Goal: Book appointment/travel/reservation

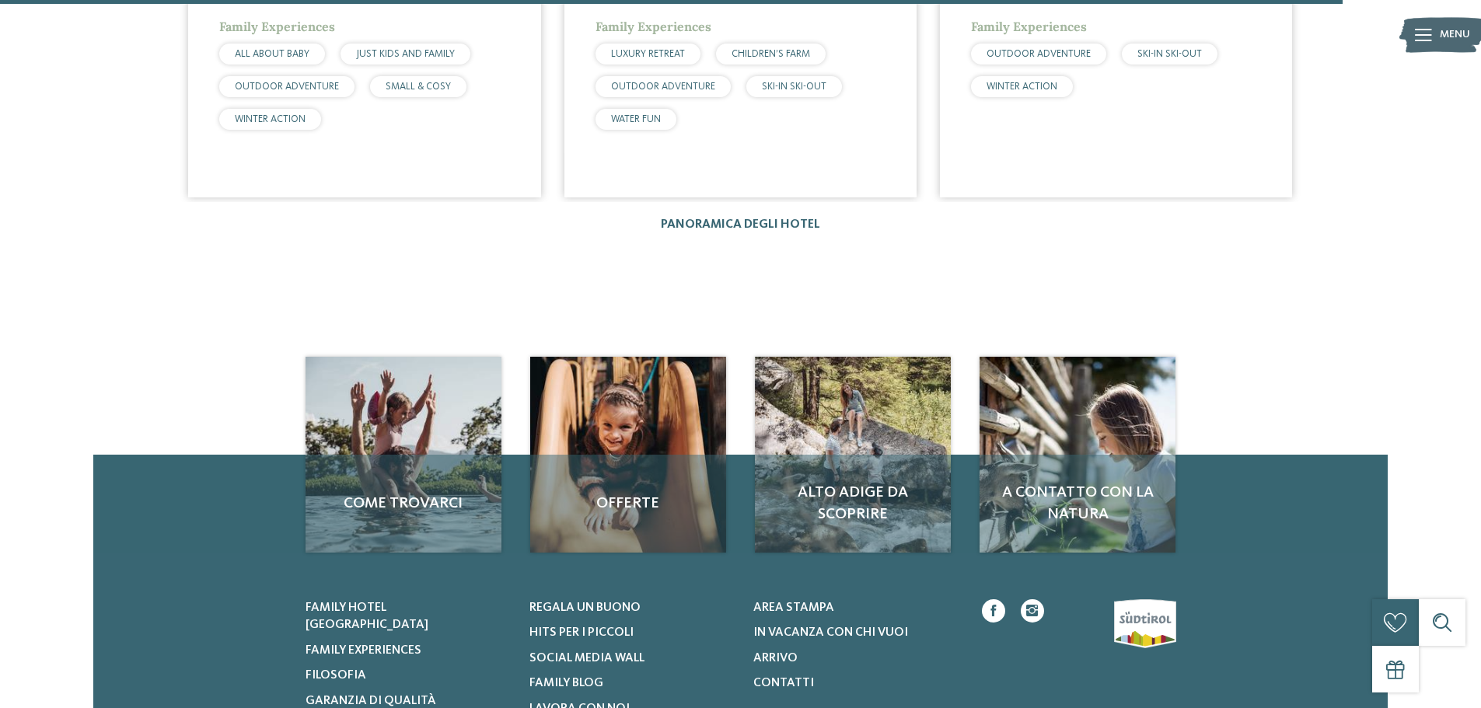
scroll to position [3032, 0]
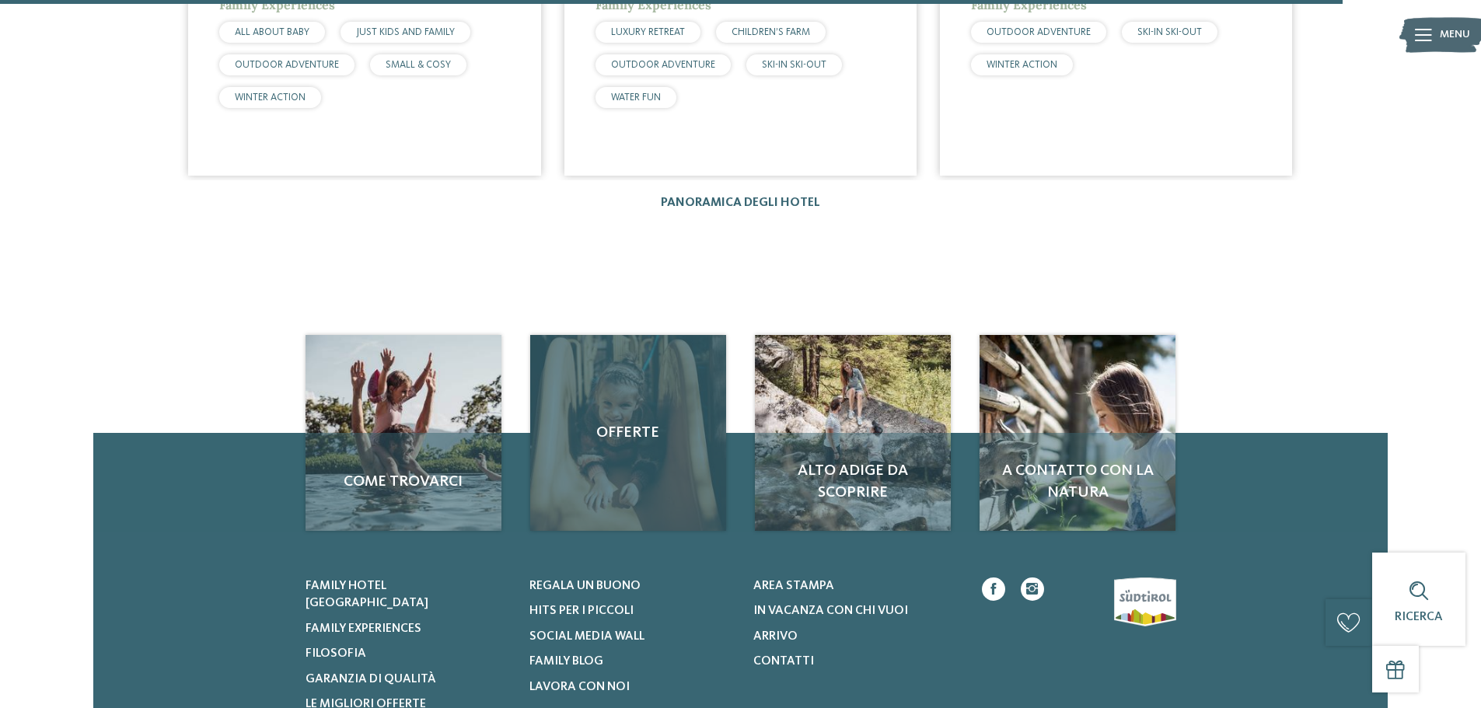
click at [585, 398] on div "Offerte" at bounding box center [628, 433] width 196 height 196
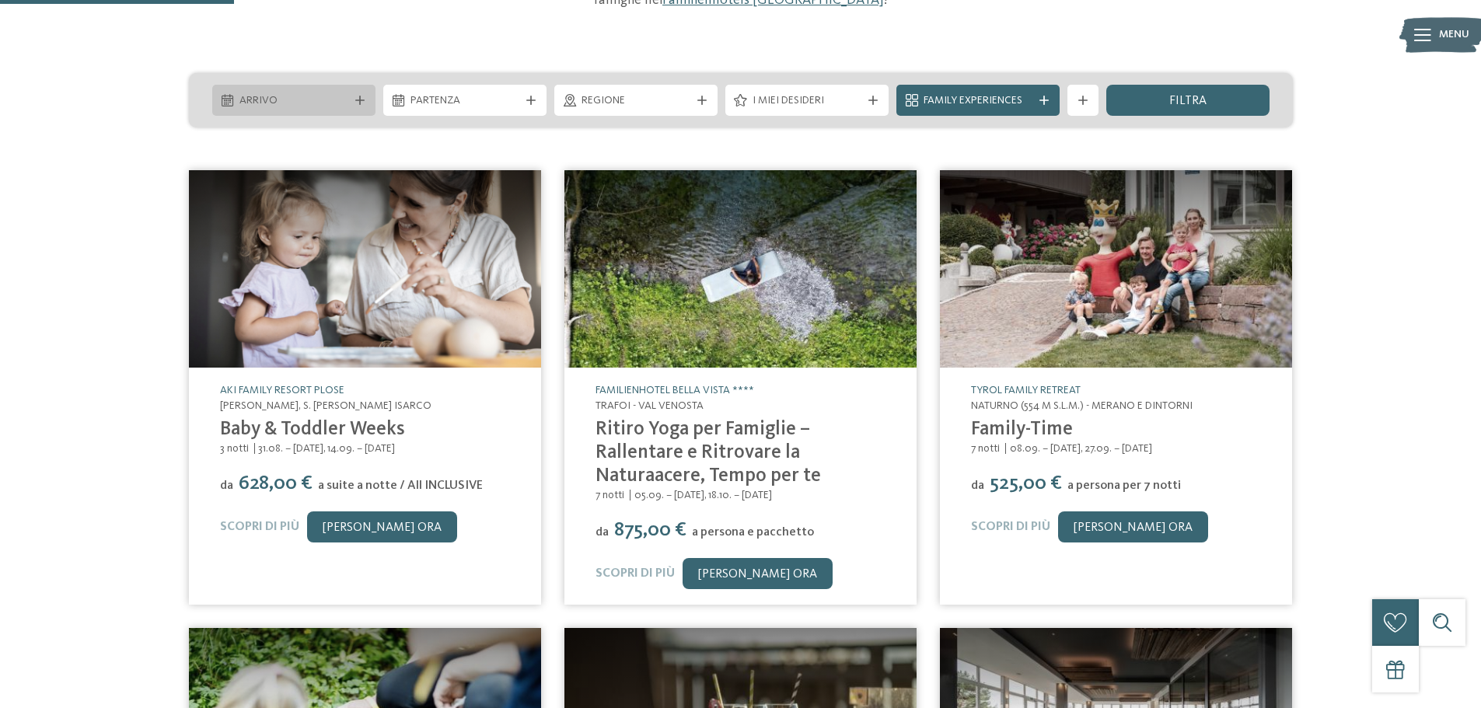
click at [264, 94] on span "Arrivo" at bounding box center [293, 101] width 109 height 16
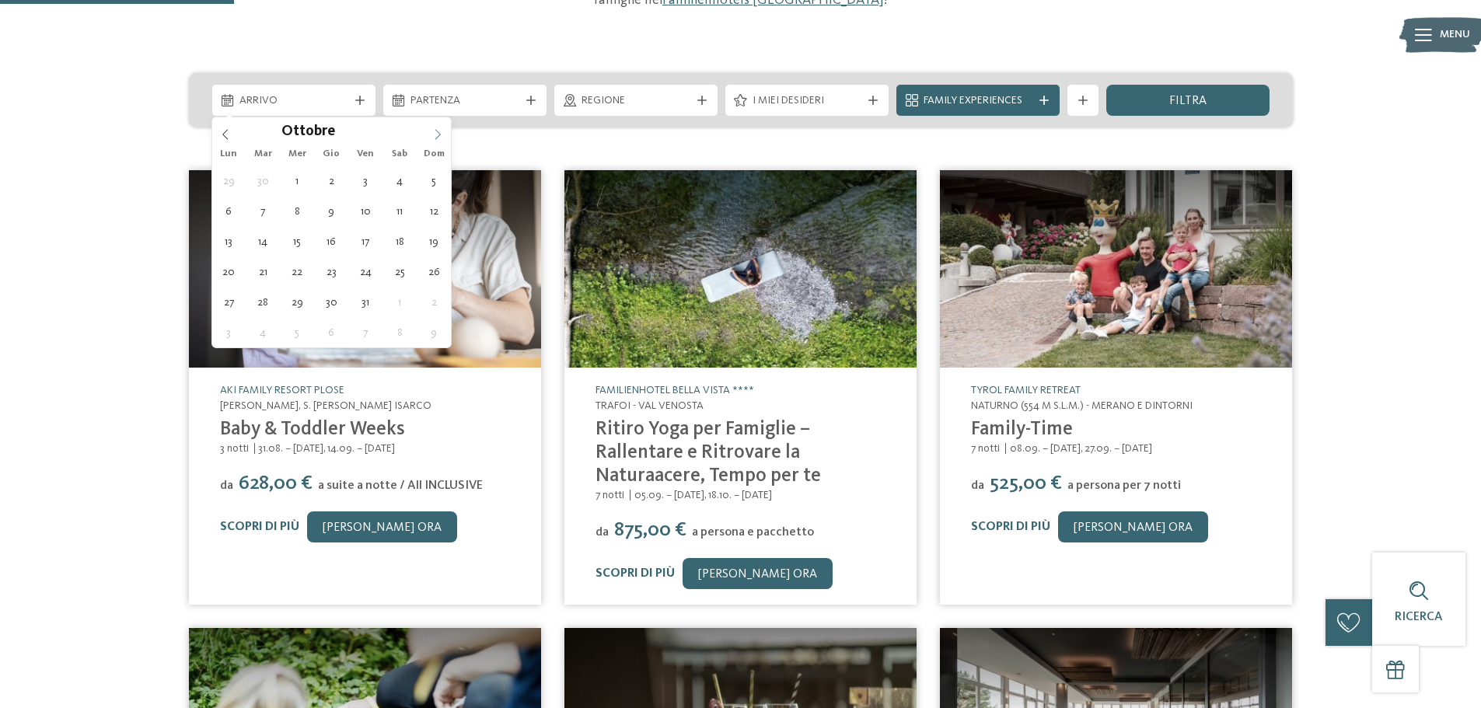
click at [439, 131] on icon at bounding box center [437, 134] width 11 height 11
type div "[DATE]"
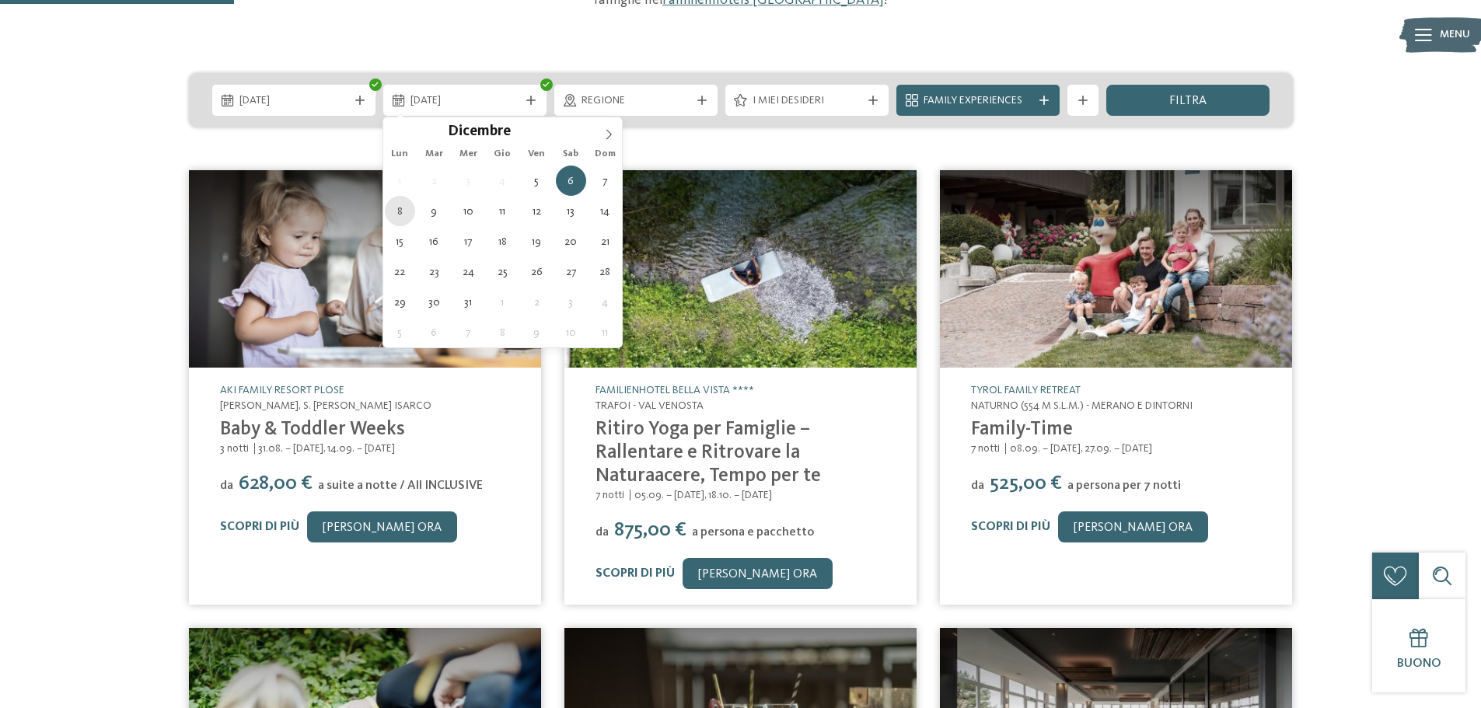
type div "[DATE]"
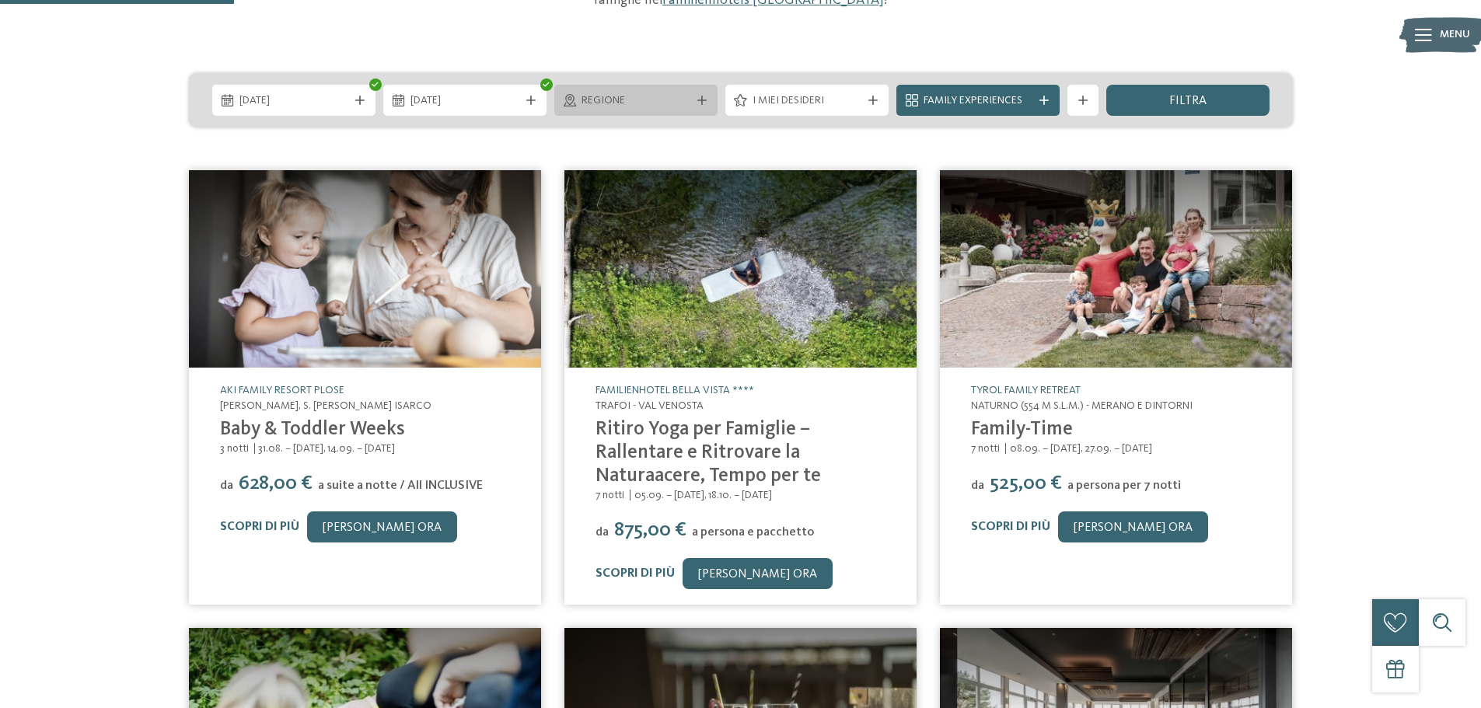
click at [599, 101] on span "Regione" at bounding box center [635, 101] width 109 height 16
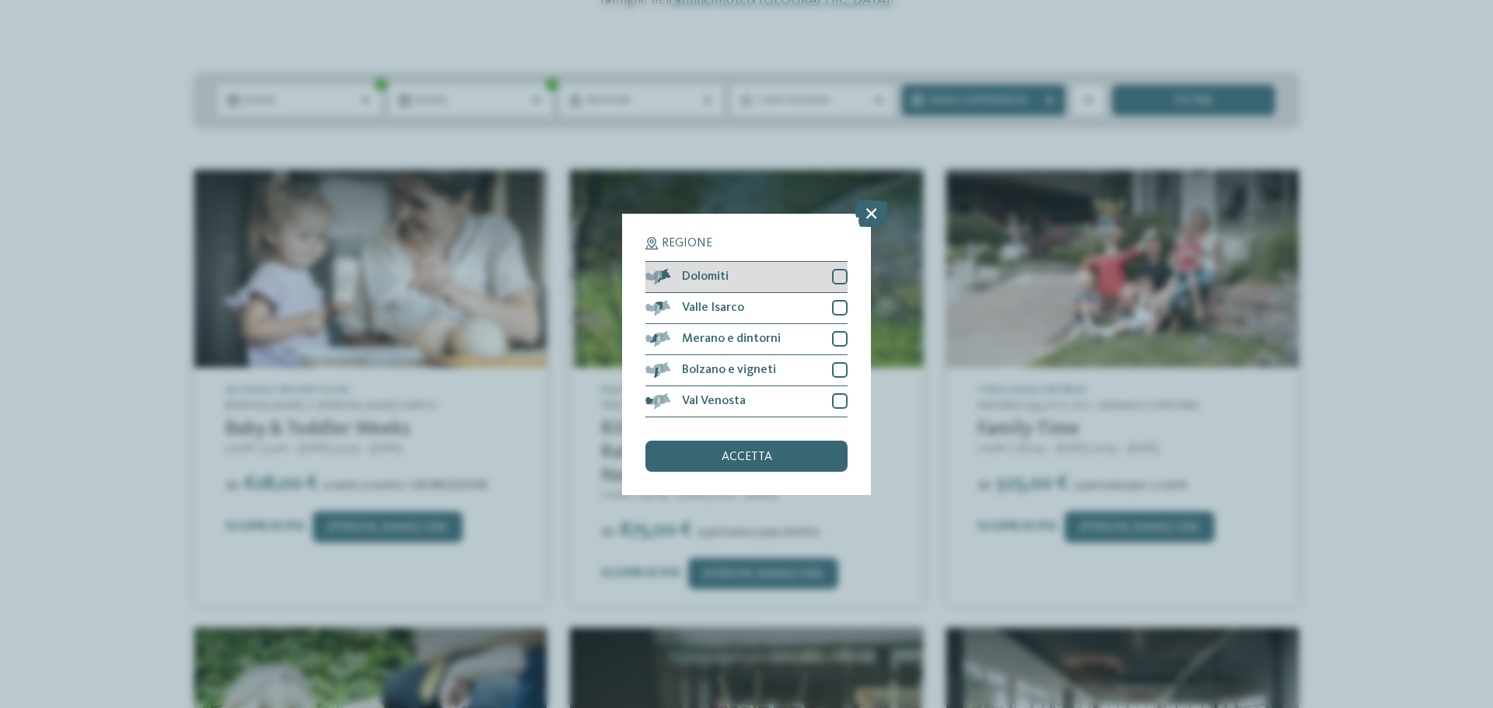
click at [712, 275] on span "Dolomiti" at bounding box center [705, 277] width 47 height 12
click at [758, 456] on span "accetta" at bounding box center [746, 457] width 51 height 12
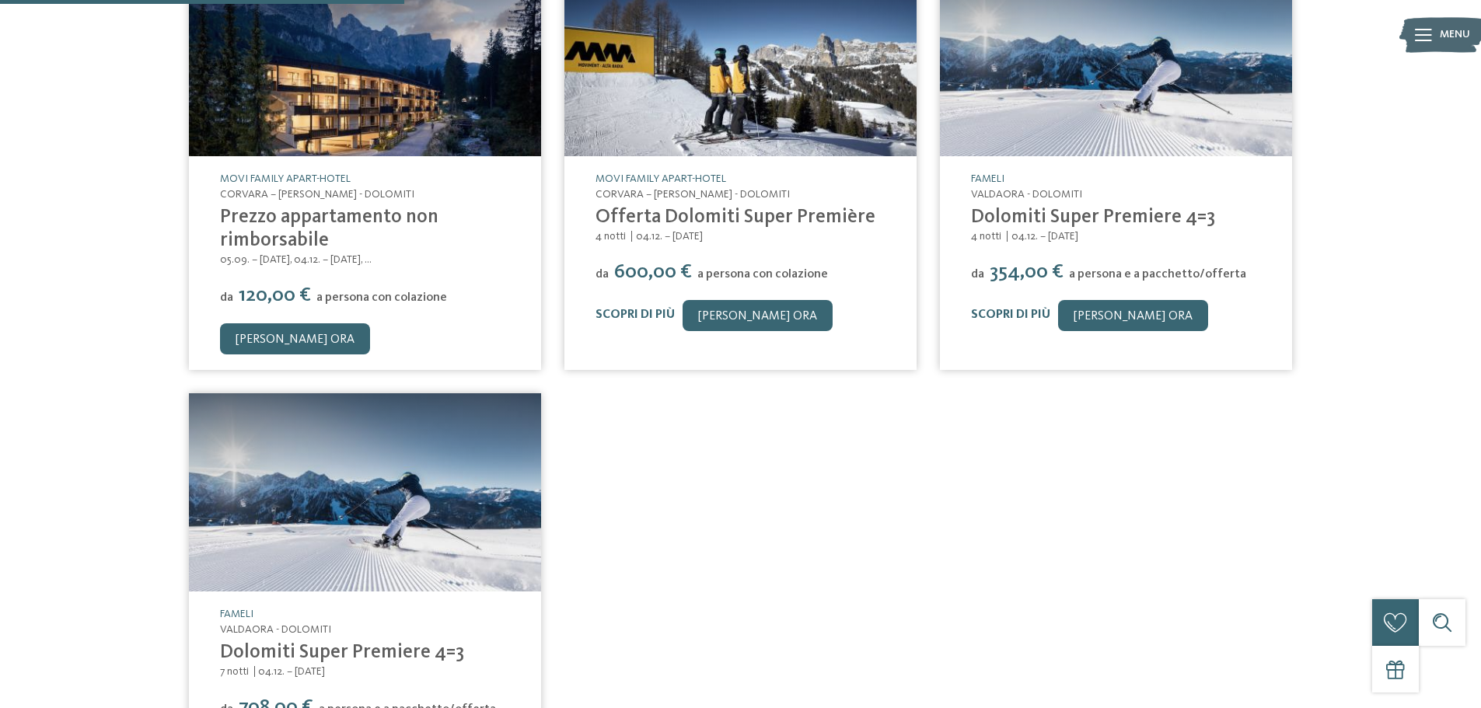
scroll to position [400, 0]
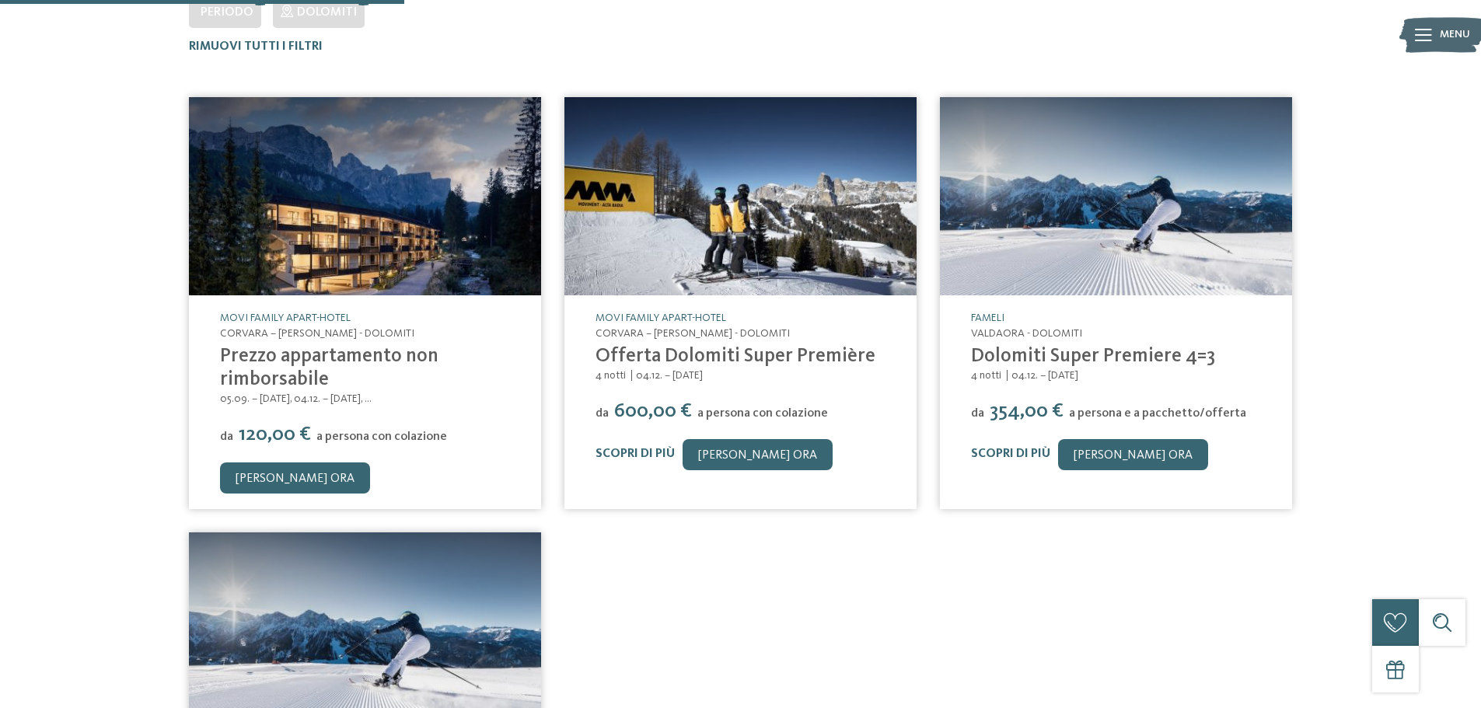
click at [734, 225] on img at bounding box center [740, 196] width 352 height 198
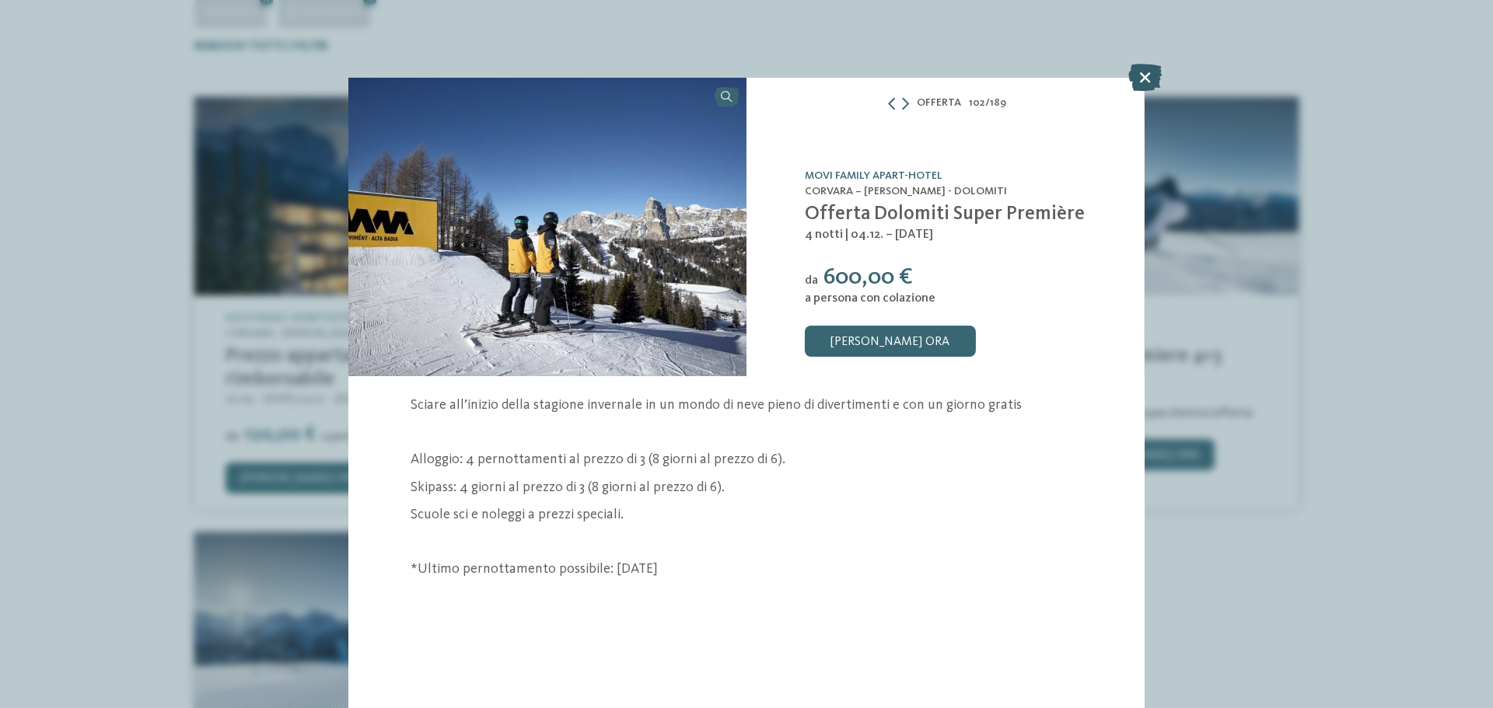
click at [1133, 76] on icon at bounding box center [1144, 77] width 33 height 27
